Goal: Book appointment/travel/reservation

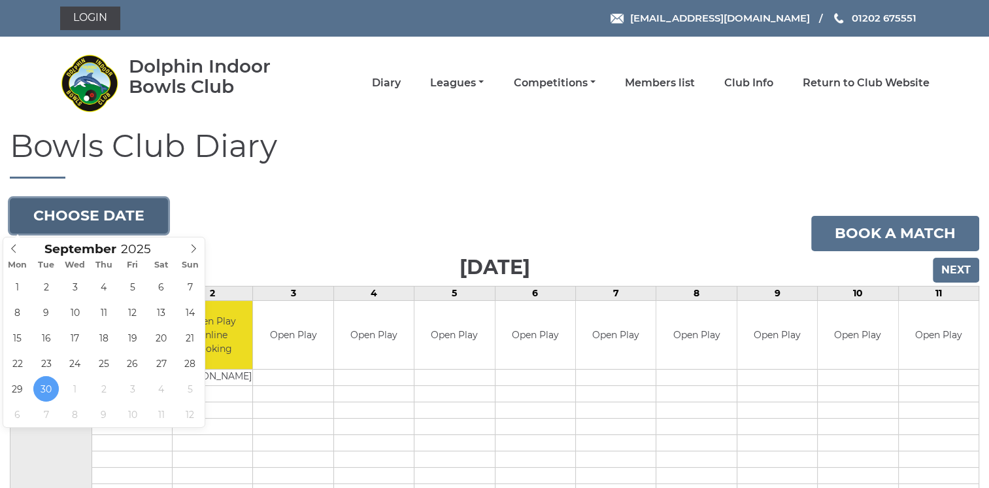
click at [120, 209] on button "Choose date" at bounding box center [89, 215] width 158 height 35
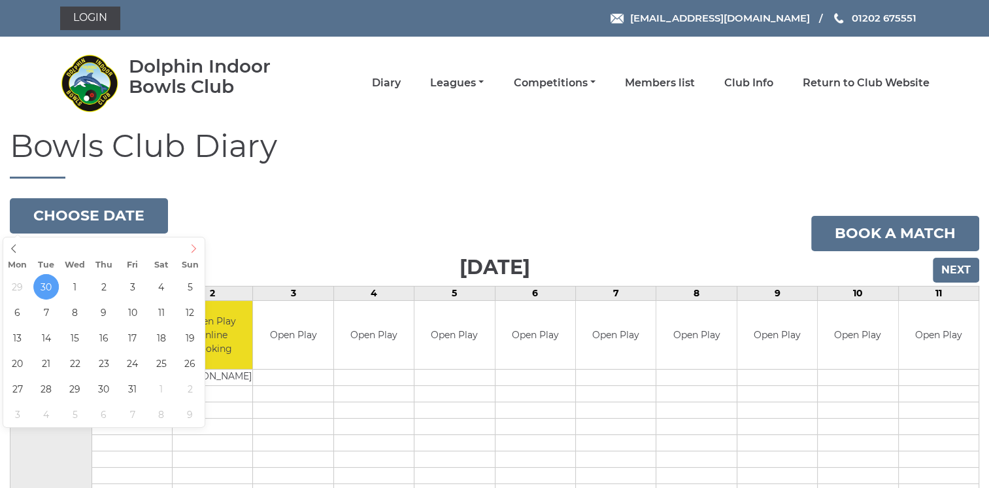
click at [194, 252] on icon at bounding box center [193, 248] width 9 height 9
type input "2025-10-07"
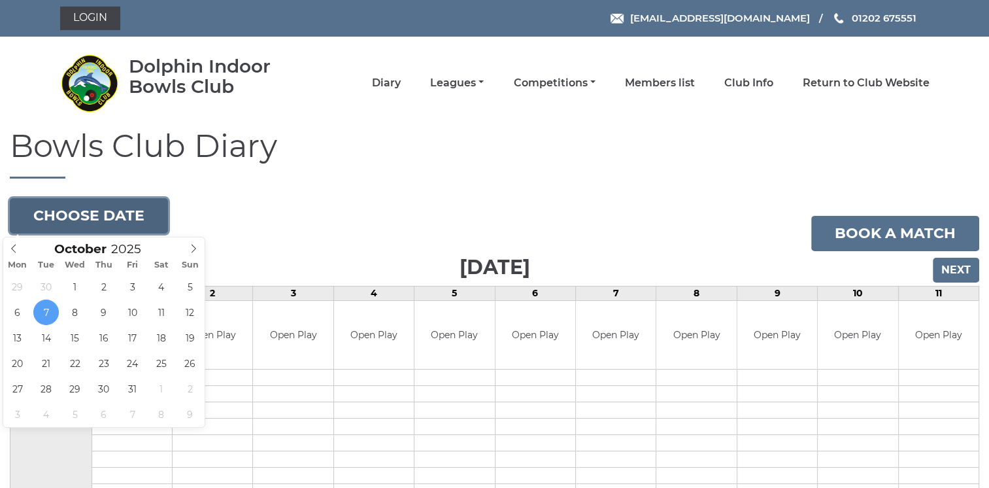
click at [145, 213] on button "Choose date" at bounding box center [89, 215] width 158 height 35
type input "2025-10-14"
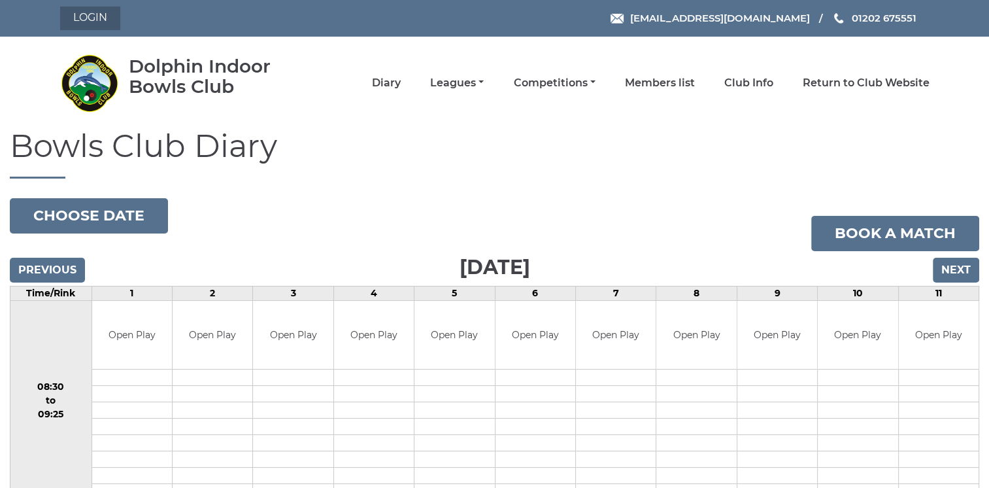
click at [92, 17] on link "Login" at bounding box center [90, 19] width 60 height 24
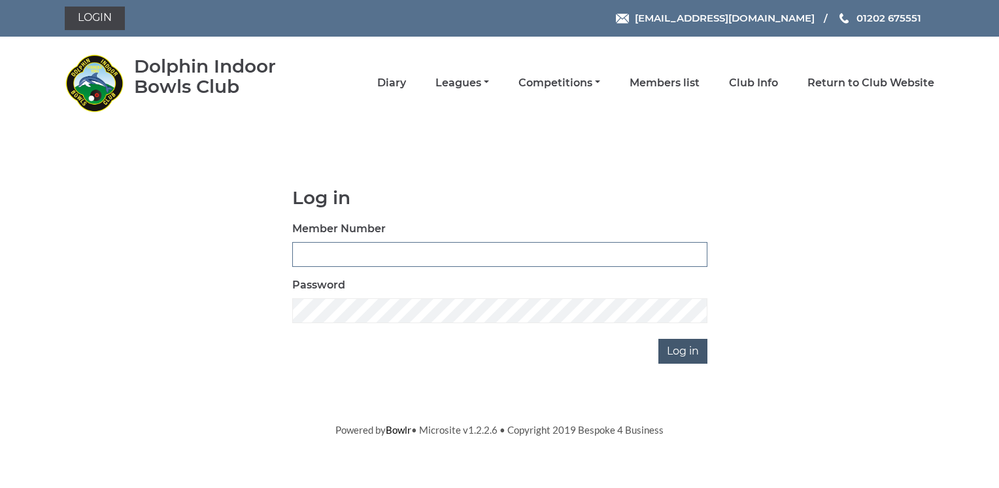
type input "3572"
click at [677, 352] on input "Log in" at bounding box center [682, 351] width 49 height 25
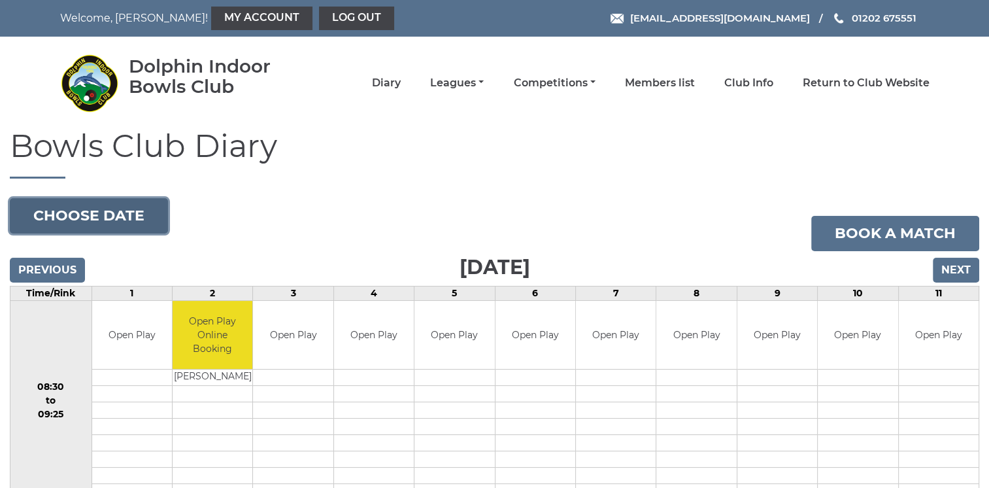
click at [137, 218] on button "Choose date" at bounding box center [89, 215] width 158 height 35
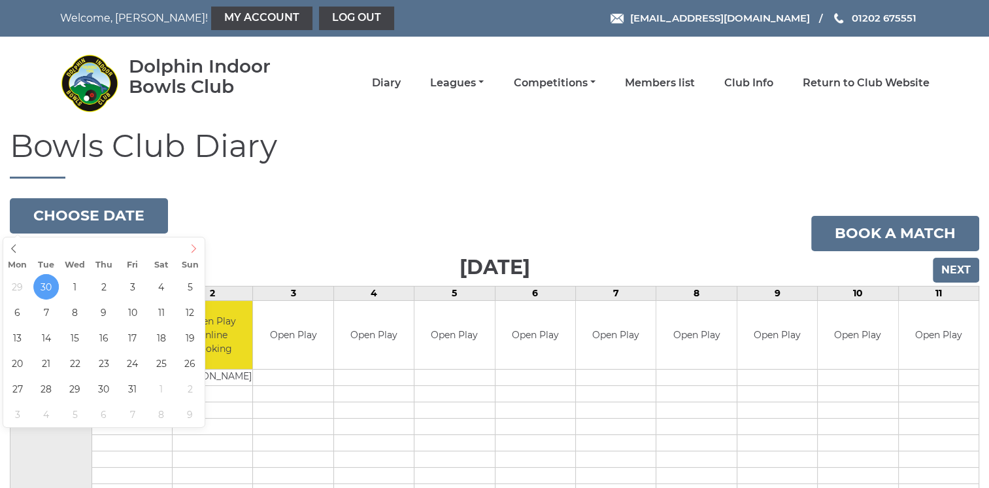
click at [192, 252] on icon at bounding box center [194, 248] width 5 height 9
type input "[DATE]"
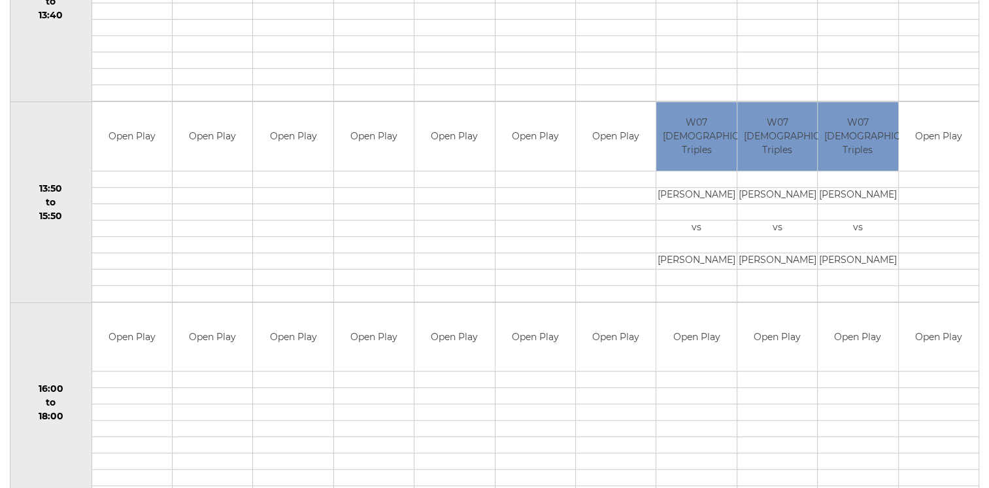
scroll to position [802, 0]
click at [226, 263] on td at bounding box center [213, 258] width 80 height 16
click at [213, 247] on td at bounding box center [213, 242] width 80 height 16
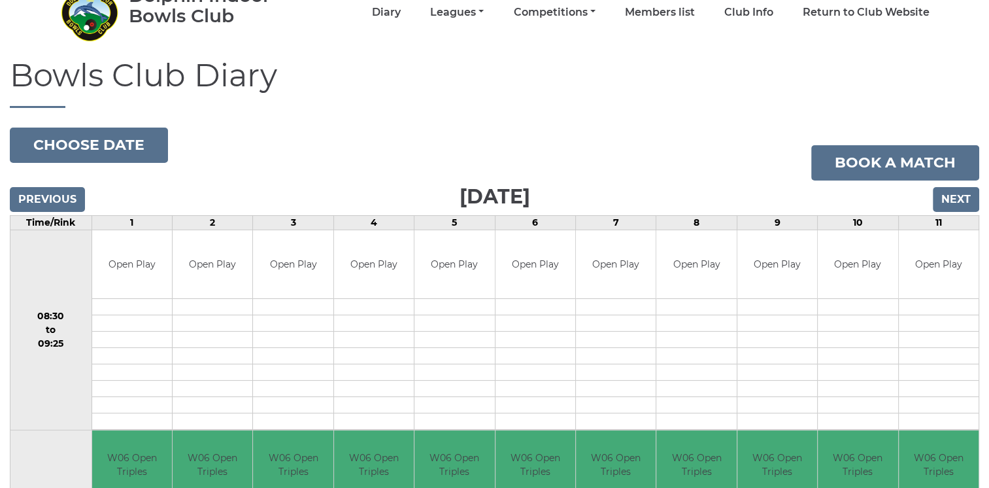
scroll to position [56, 0]
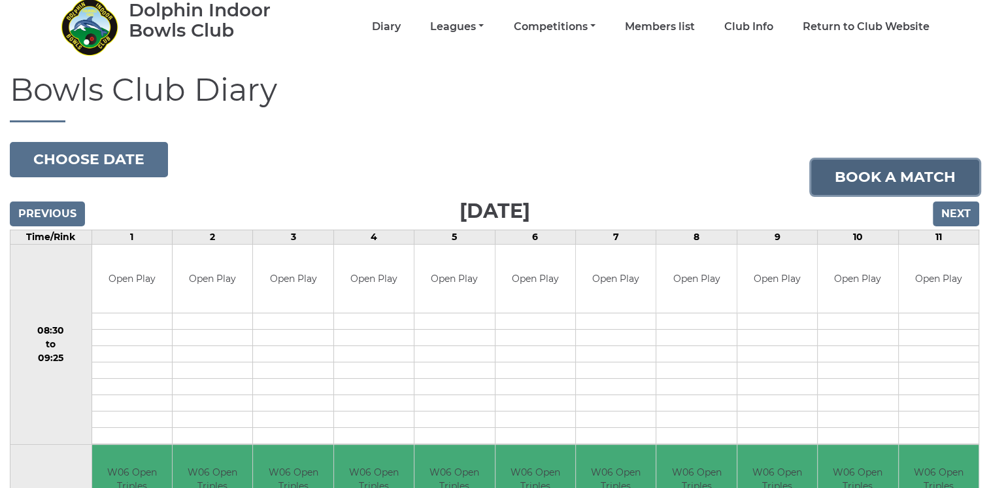
click at [906, 179] on link "Book a match" at bounding box center [895, 177] width 168 height 35
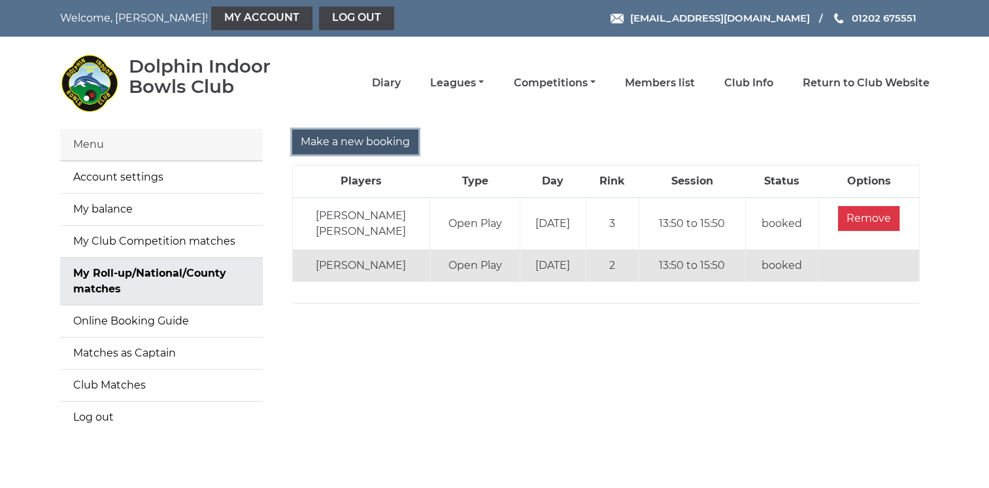
click at [395, 138] on input "Make a new booking" at bounding box center [355, 141] width 126 height 25
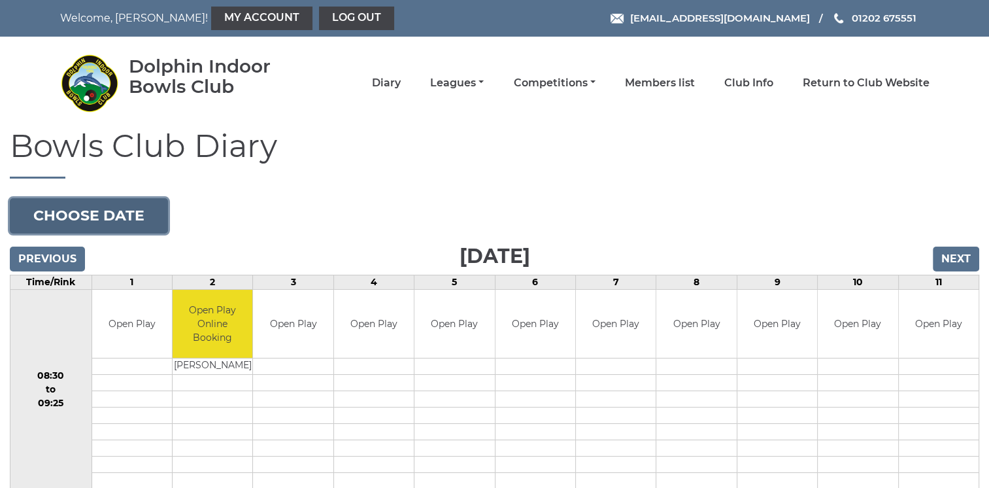
click at [103, 215] on button "Choose date" at bounding box center [89, 215] width 158 height 35
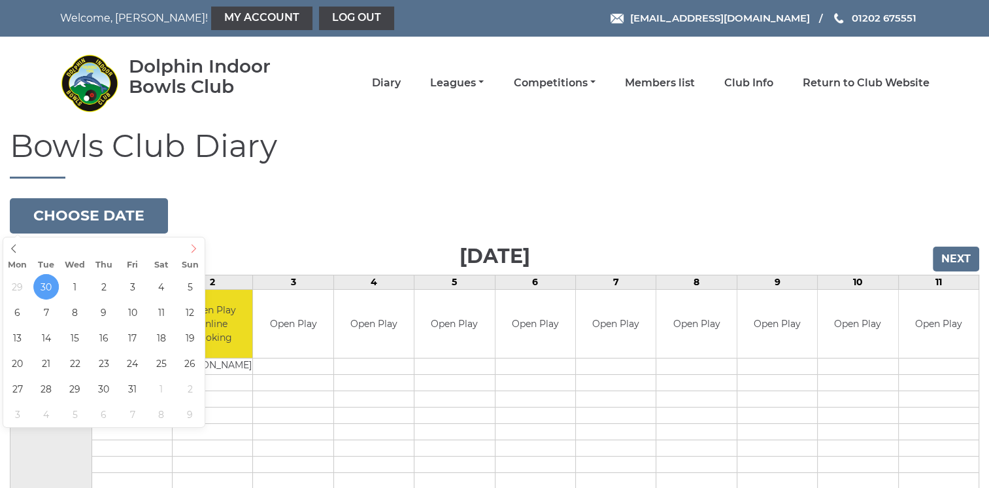
click at [193, 245] on icon at bounding box center [194, 248] width 5 height 9
type input "2025-10-14"
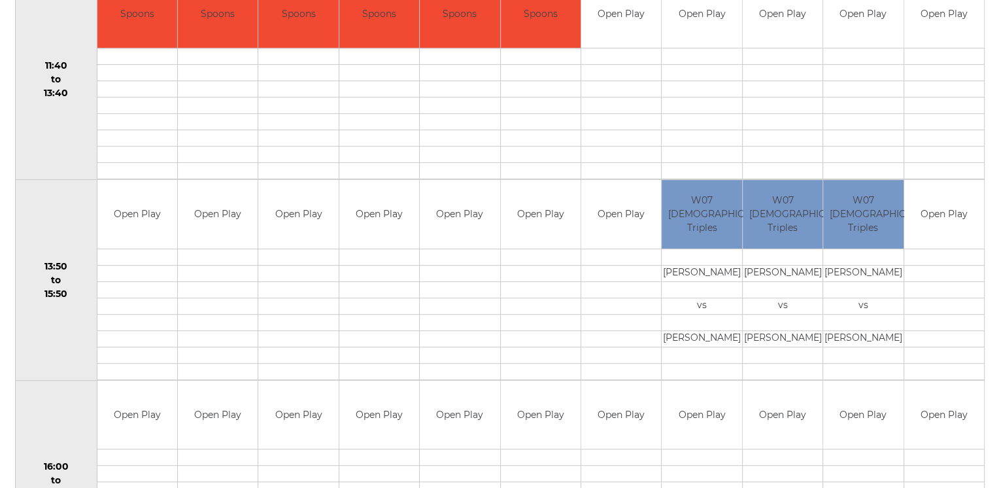
scroll to position [717, 0]
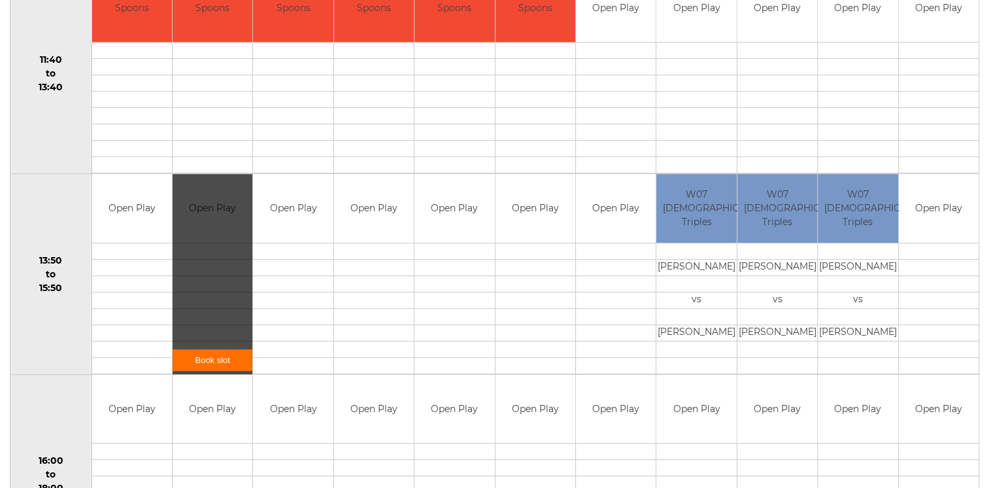
click at [216, 354] on link "Book slot" at bounding box center [213, 360] width 80 height 22
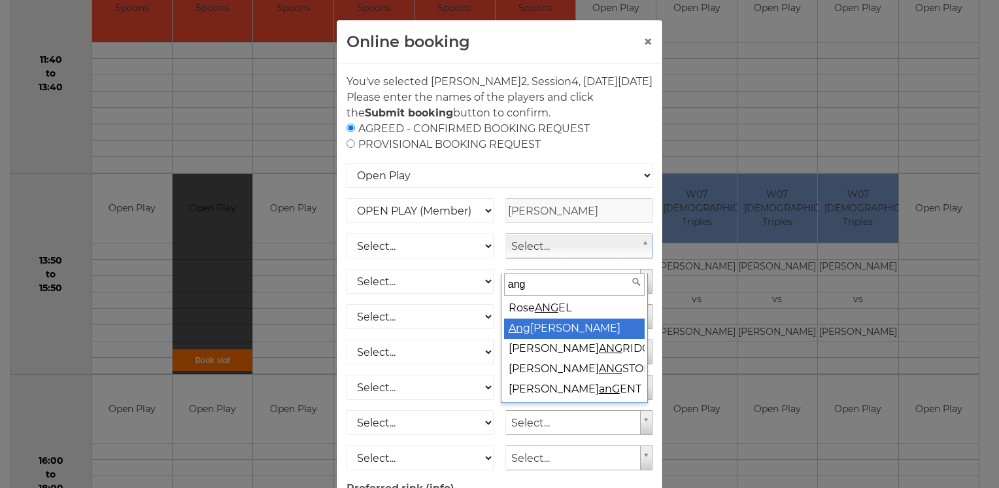
type input "ang"
select select "1586"
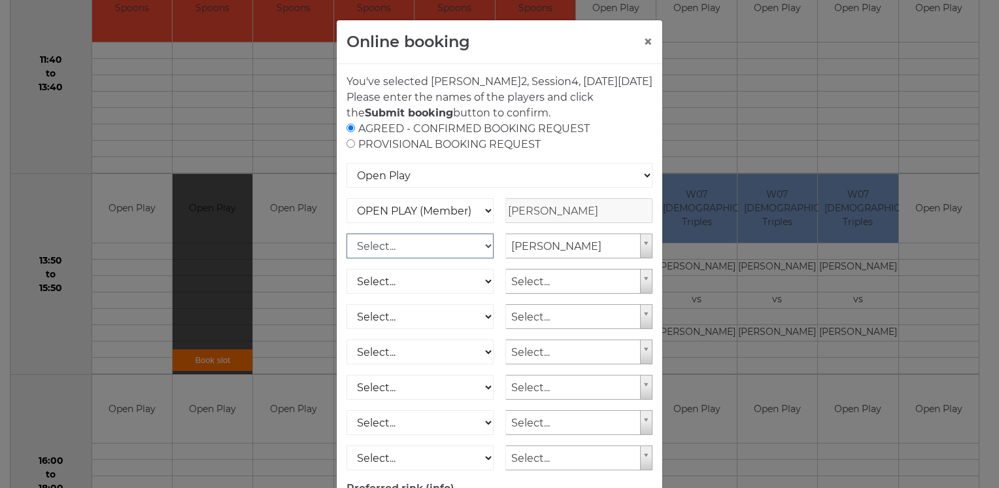
click at [454, 258] on select "Select... OPEN PLAY (Member) OPEN PLAY (Visitor) SPOONS (Member) SPOONS (Visito…" at bounding box center [420, 245] width 147 height 25
select select "1_12"
click at [347, 248] on select "Select... OPEN PLAY (Member) OPEN PLAY (Visitor) SPOONS (Member) SPOONS (Visito…" at bounding box center [420, 245] width 147 height 25
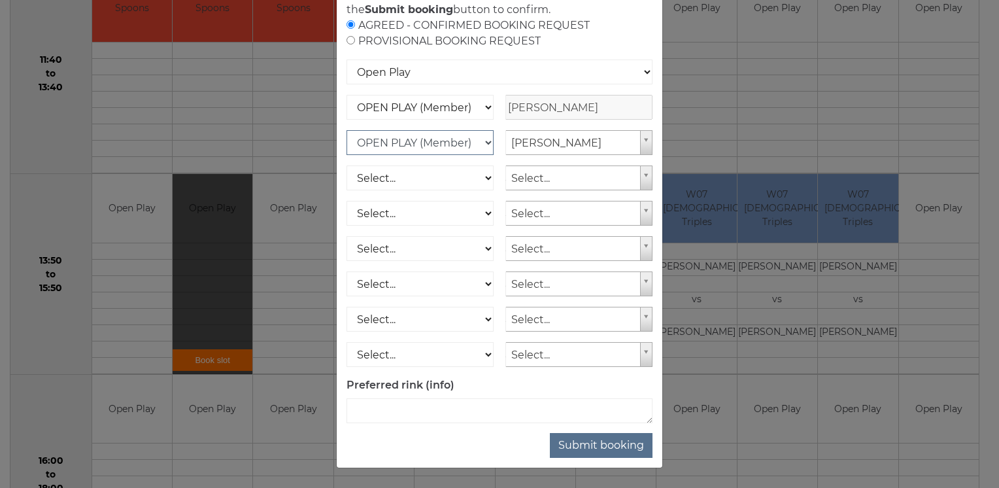
scroll to position [118, 0]
click at [596, 447] on button "Submit booking" at bounding box center [601, 445] width 103 height 25
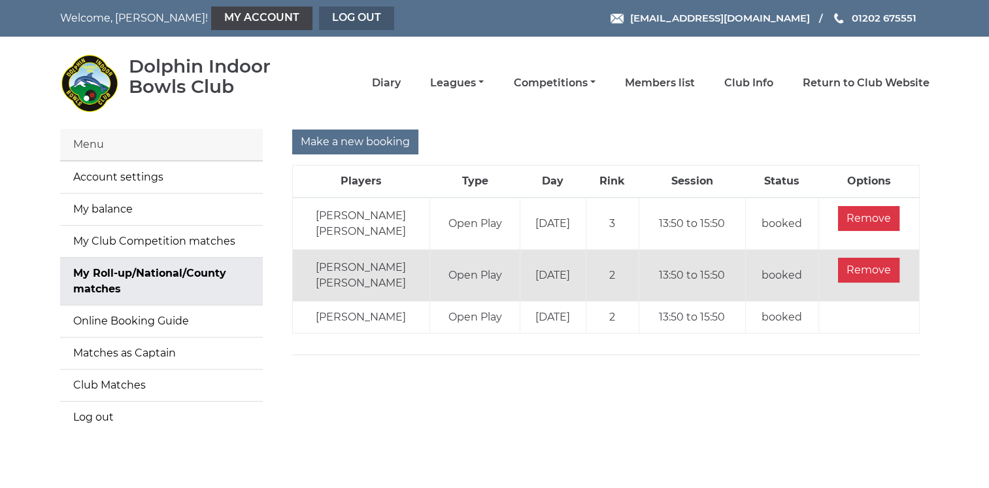
click at [319, 17] on link "Log out" at bounding box center [356, 19] width 75 height 24
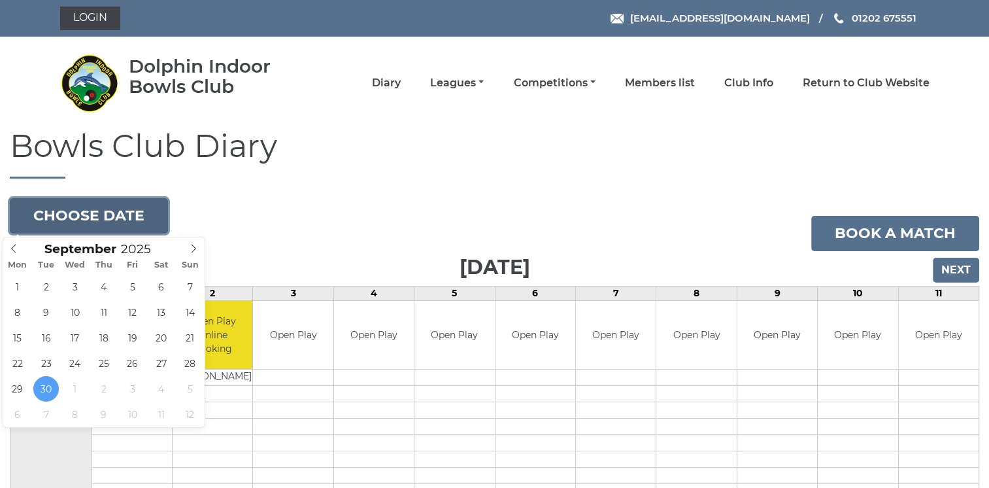
click at [124, 211] on button "Choose date" at bounding box center [89, 215] width 158 height 35
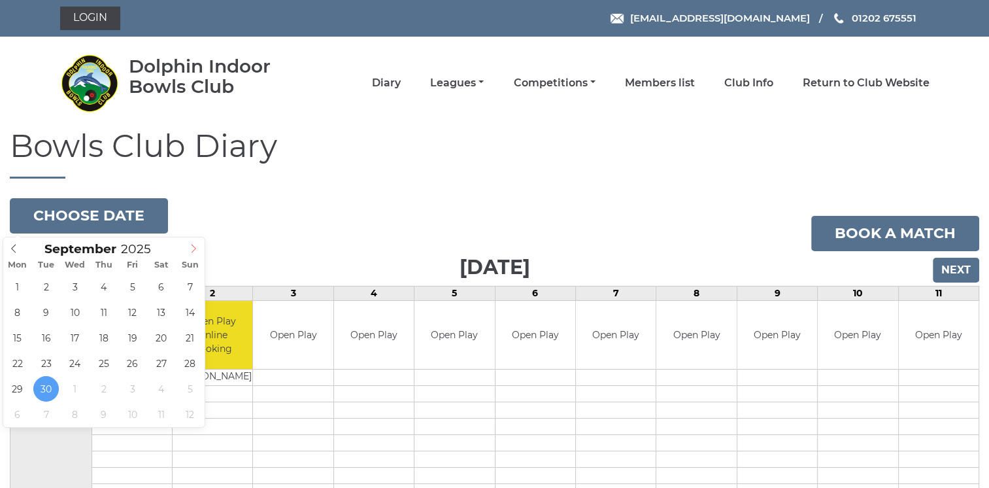
click at [194, 250] on icon at bounding box center [194, 248] width 5 height 9
type input "2025-10-08"
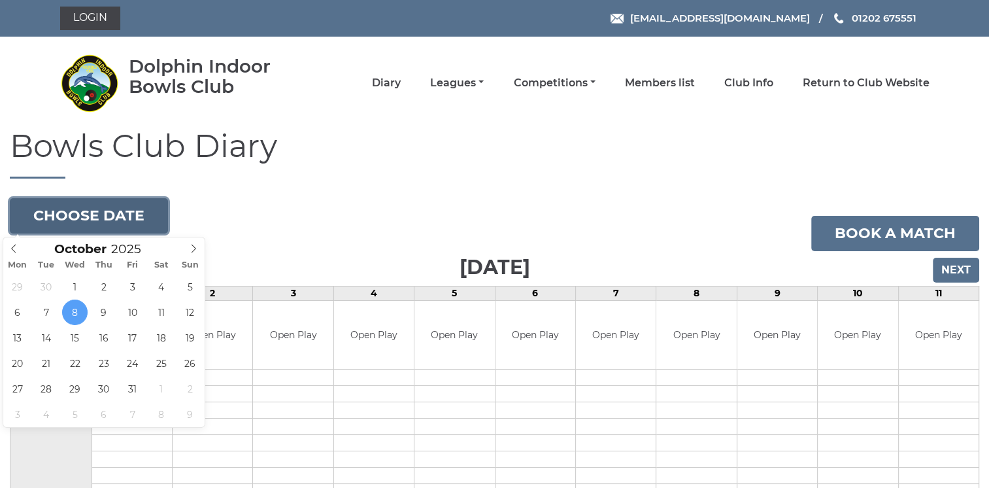
click at [108, 211] on button "Choose date" at bounding box center [89, 215] width 158 height 35
type input "[DATE]"
